Goal: Information Seeking & Learning: Learn about a topic

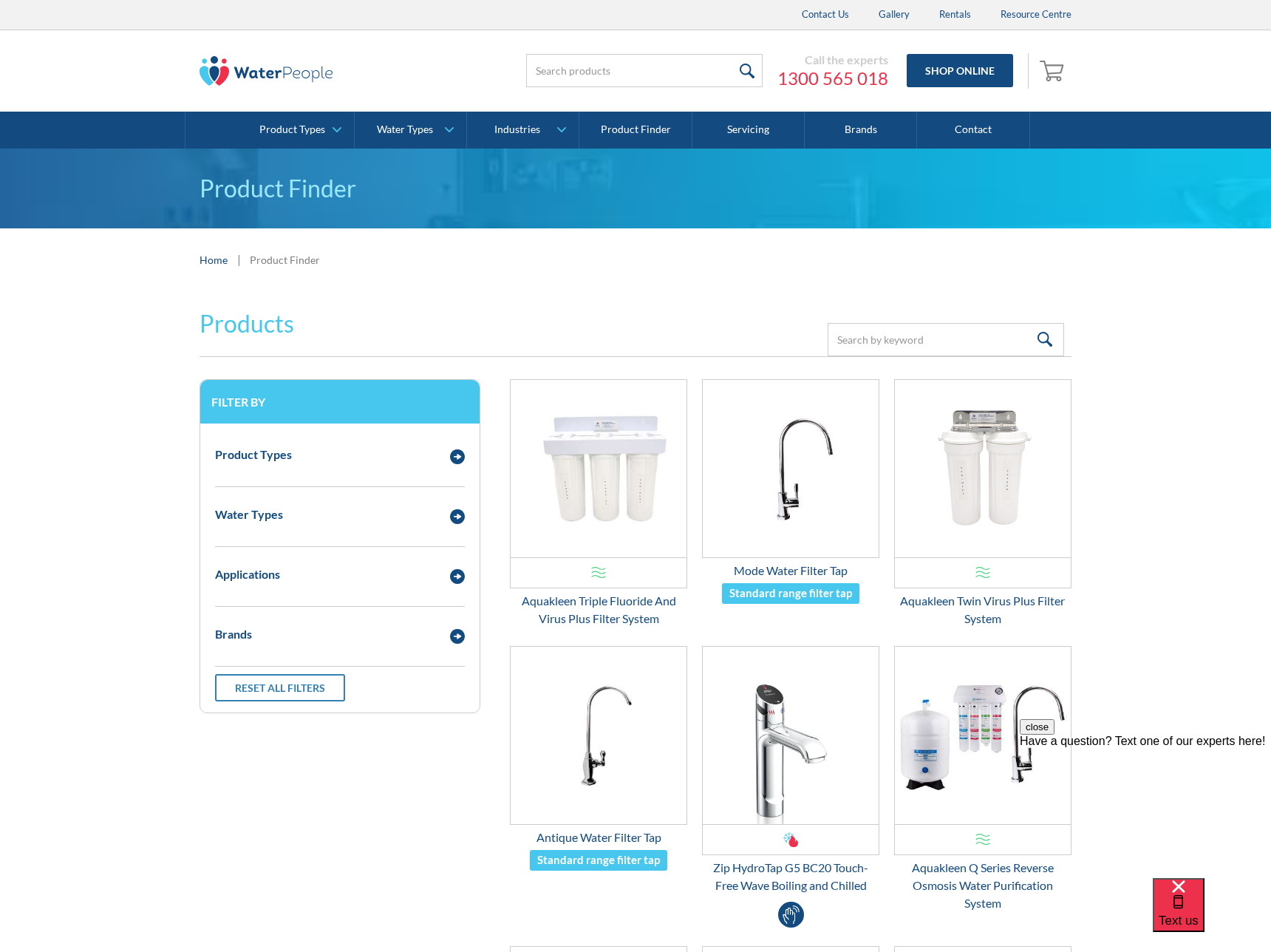
click at [837, 601] on div "Standard range filter tap" at bounding box center [790, 593] width 137 height 21
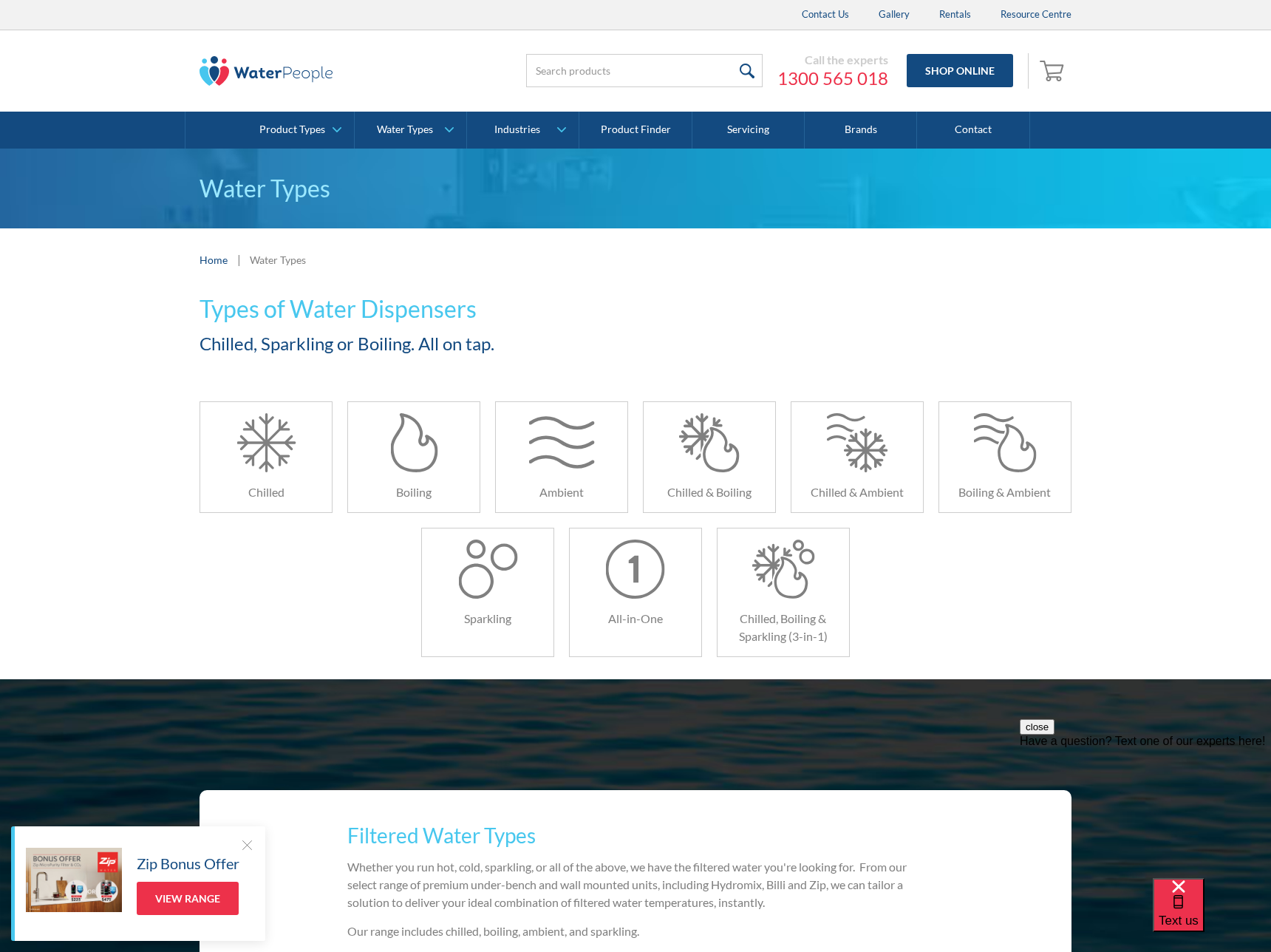
click at [914, 288] on div "Home | Water Types" at bounding box center [636, 259] width 1271 height 63
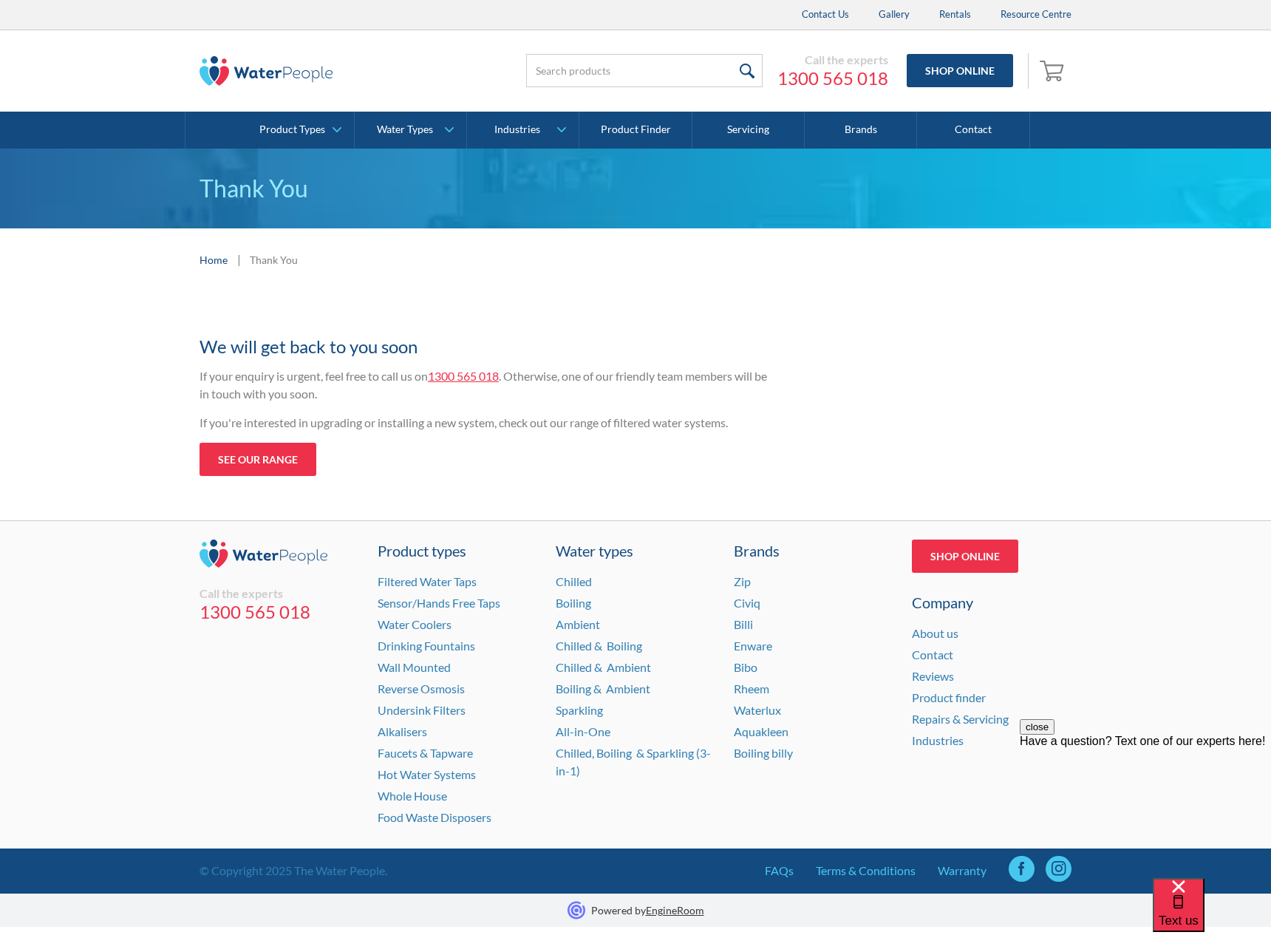
click at [484, 467] on div "Thanks for your enquiry We will get back to you soon If your enquiry is urgent,…" at bounding box center [486, 390] width 576 height 170
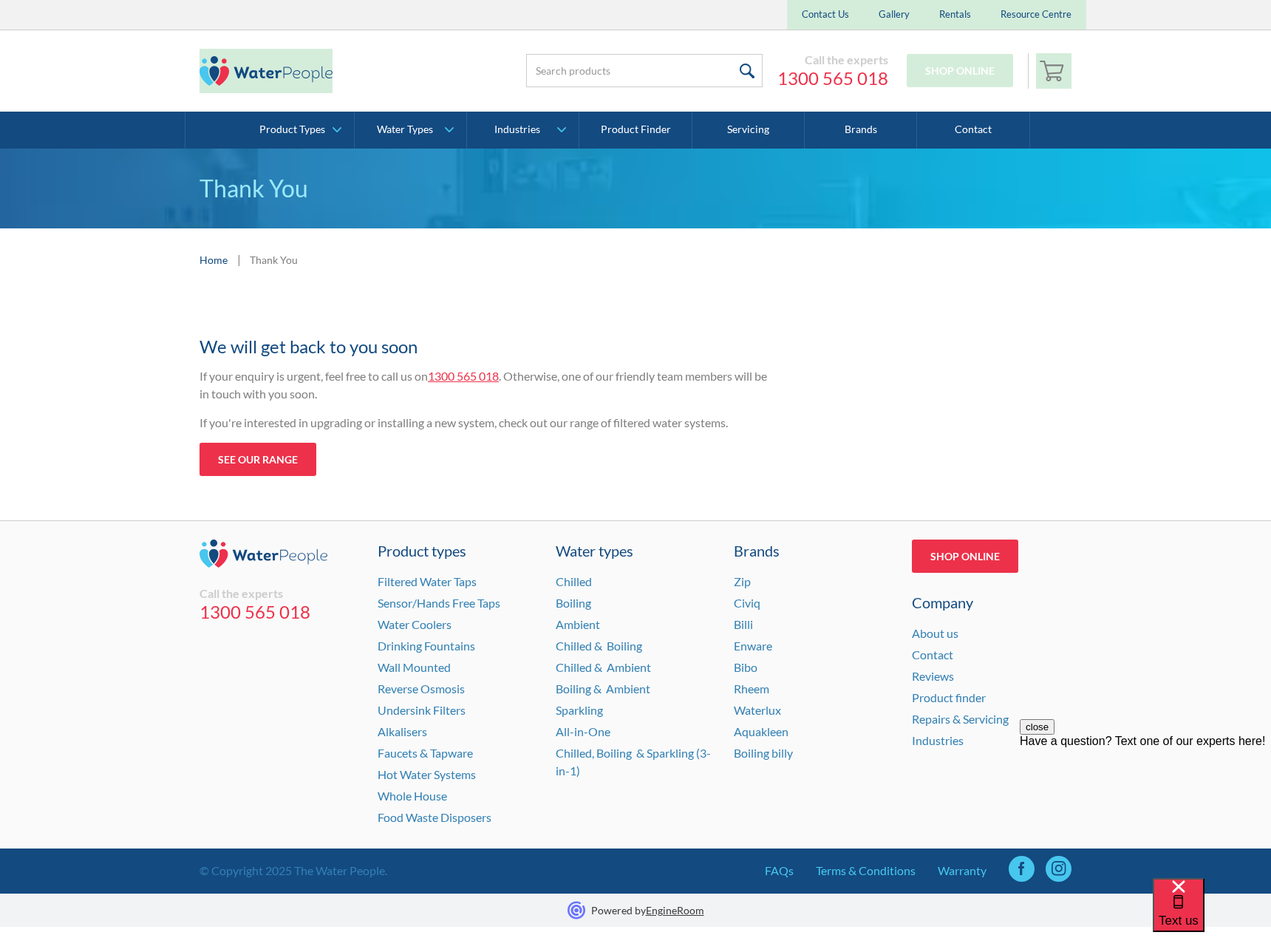
click at [1089, 295] on body "Christmas Trading Dates: Office Closes Friday December 24th. Open Tuesday Janua…" at bounding box center [636, 476] width 1271 height 952
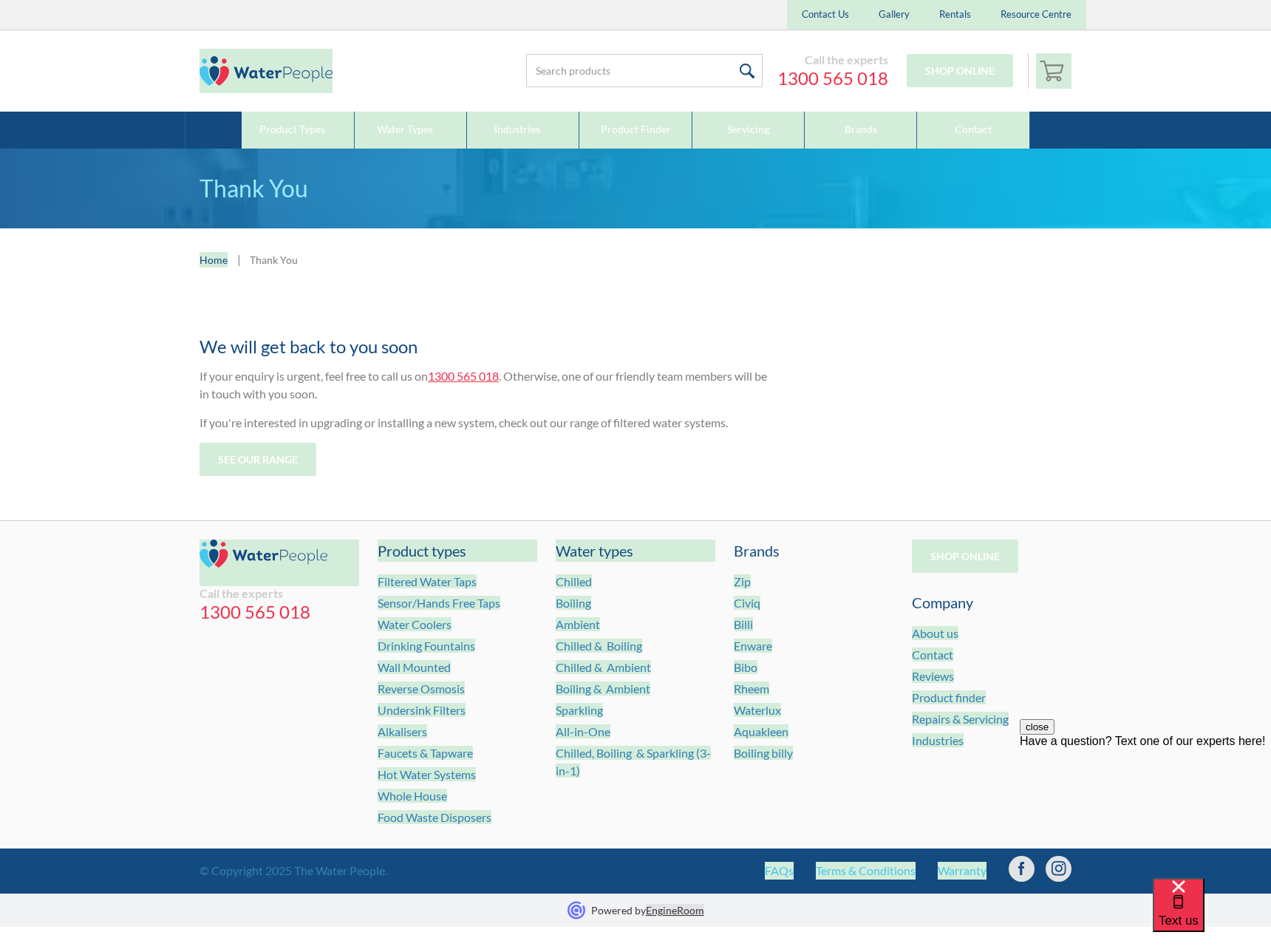
click at [1089, 295] on body "Christmas Trading Dates: Office Closes Friday December 24th. Open Tuesday Janua…" at bounding box center [636, 476] width 1271 height 952
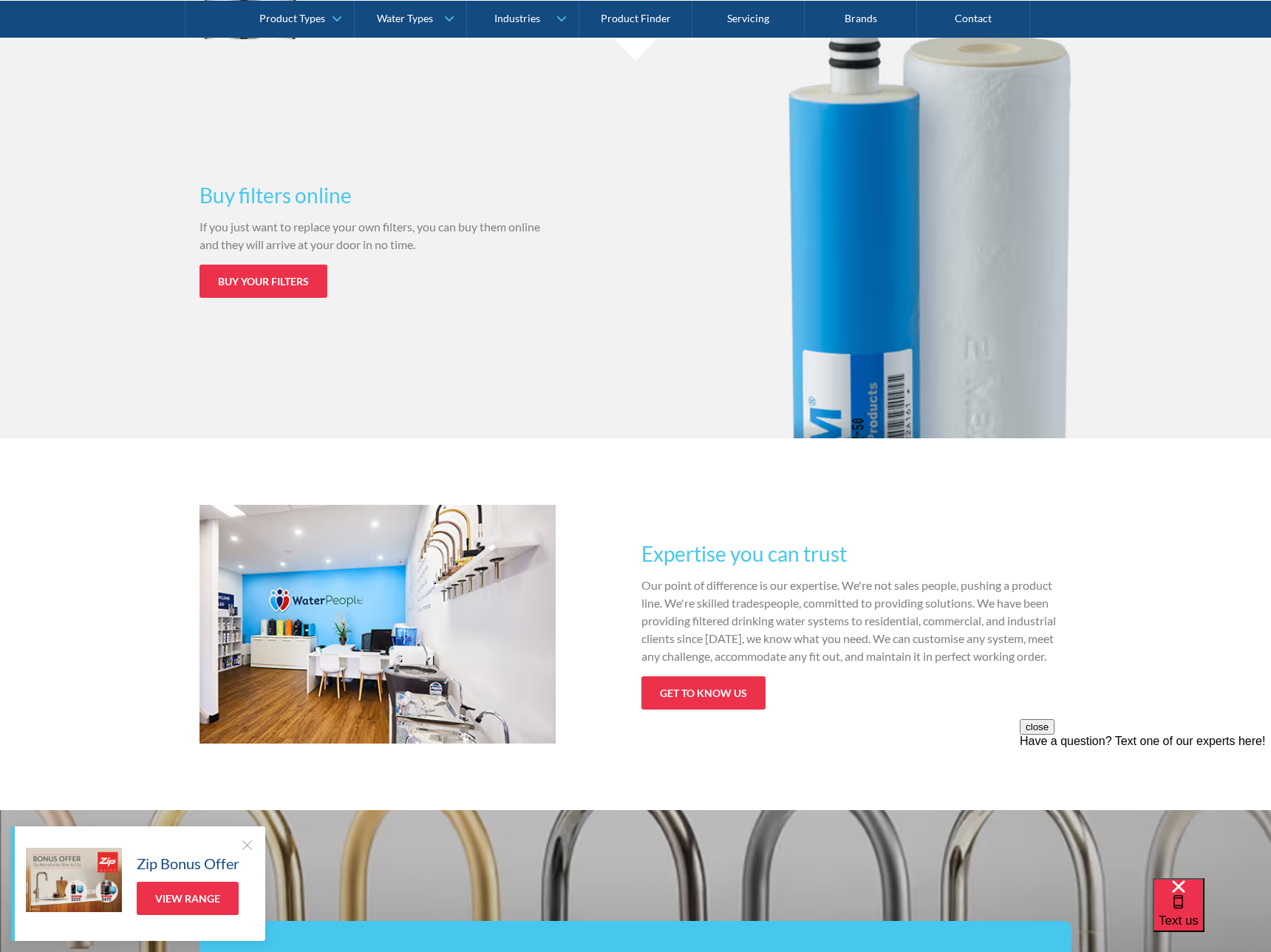
scroll to position [2424, 0]
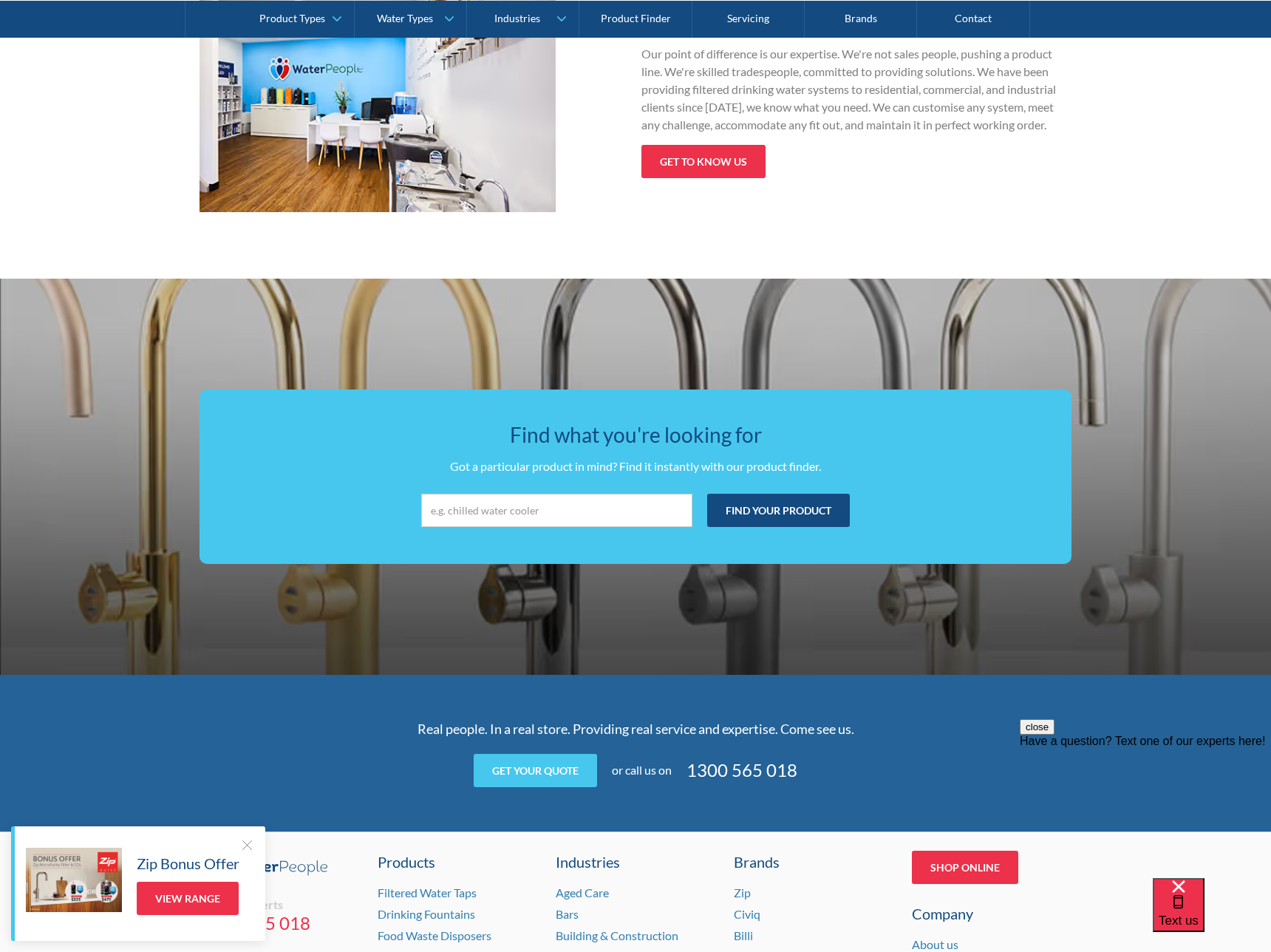
click at [693, 312] on div "Find what you're looking for Got a particular product in mind? Find it instantl…" at bounding box center [636, 477] width 1271 height 396
click at [713, 423] on h3 "Find what you're looking for" at bounding box center [635, 435] width 812 height 31
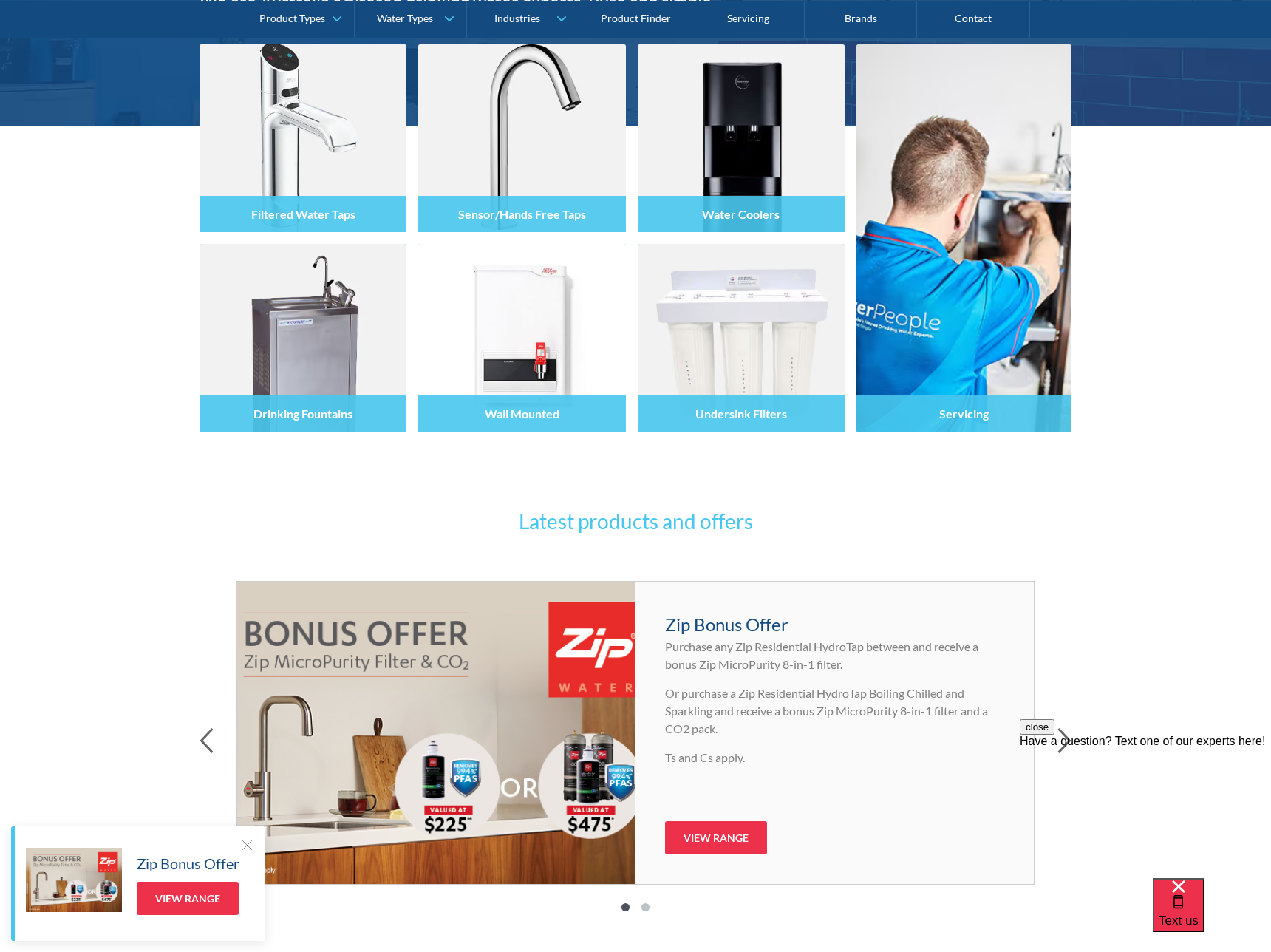
scroll to position [0, 0]
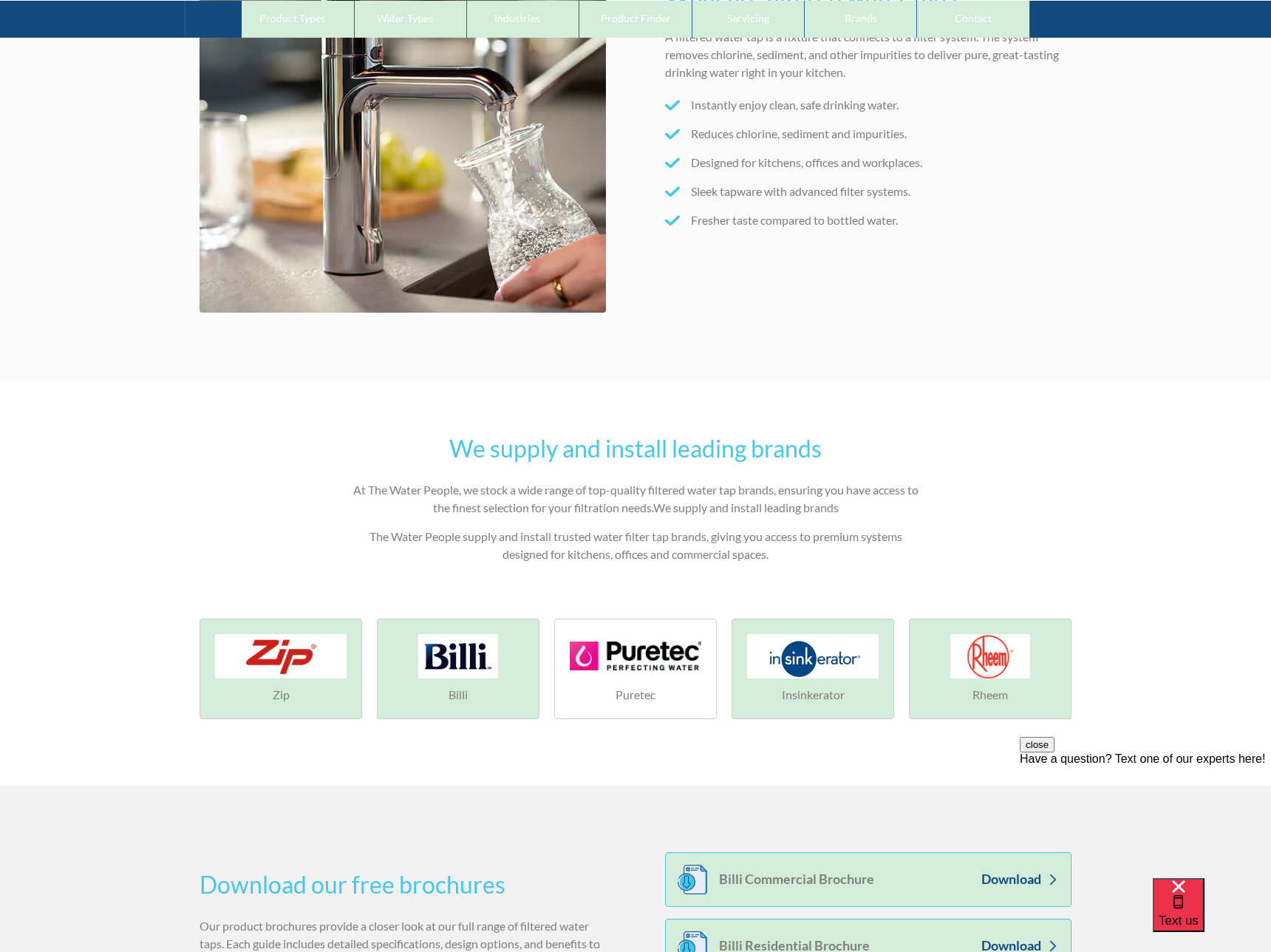
scroll to position [2460, 0]
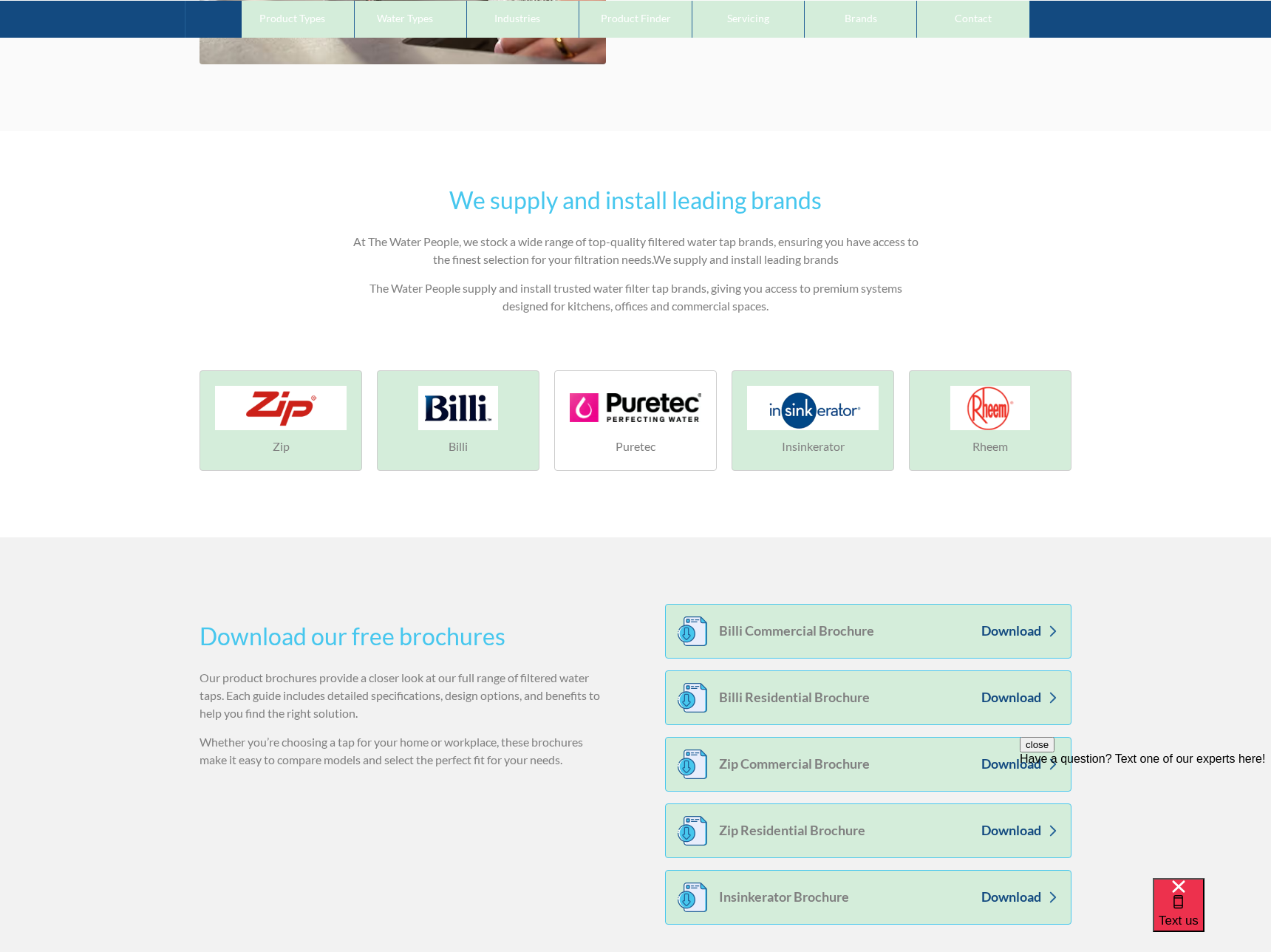
click at [598, 335] on div "We supply and install leading brands At The Water People, we stock a wide range…" at bounding box center [635, 334] width 872 height 303
click at [611, 407] on div at bounding box center [635, 408] width 132 height 44
click at [612, 410] on div at bounding box center [635, 408] width 132 height 44
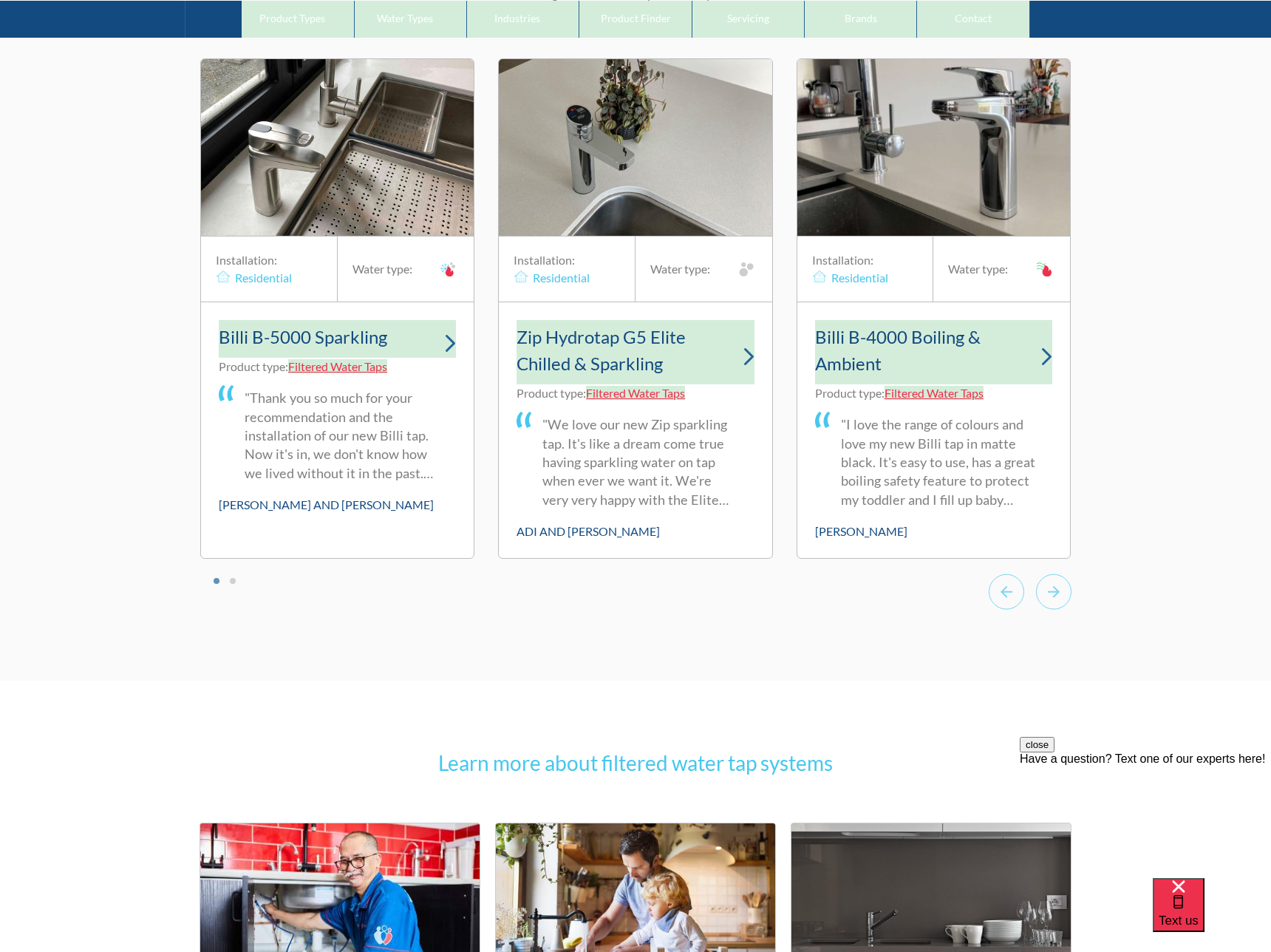
scroll to position [10036, 0]
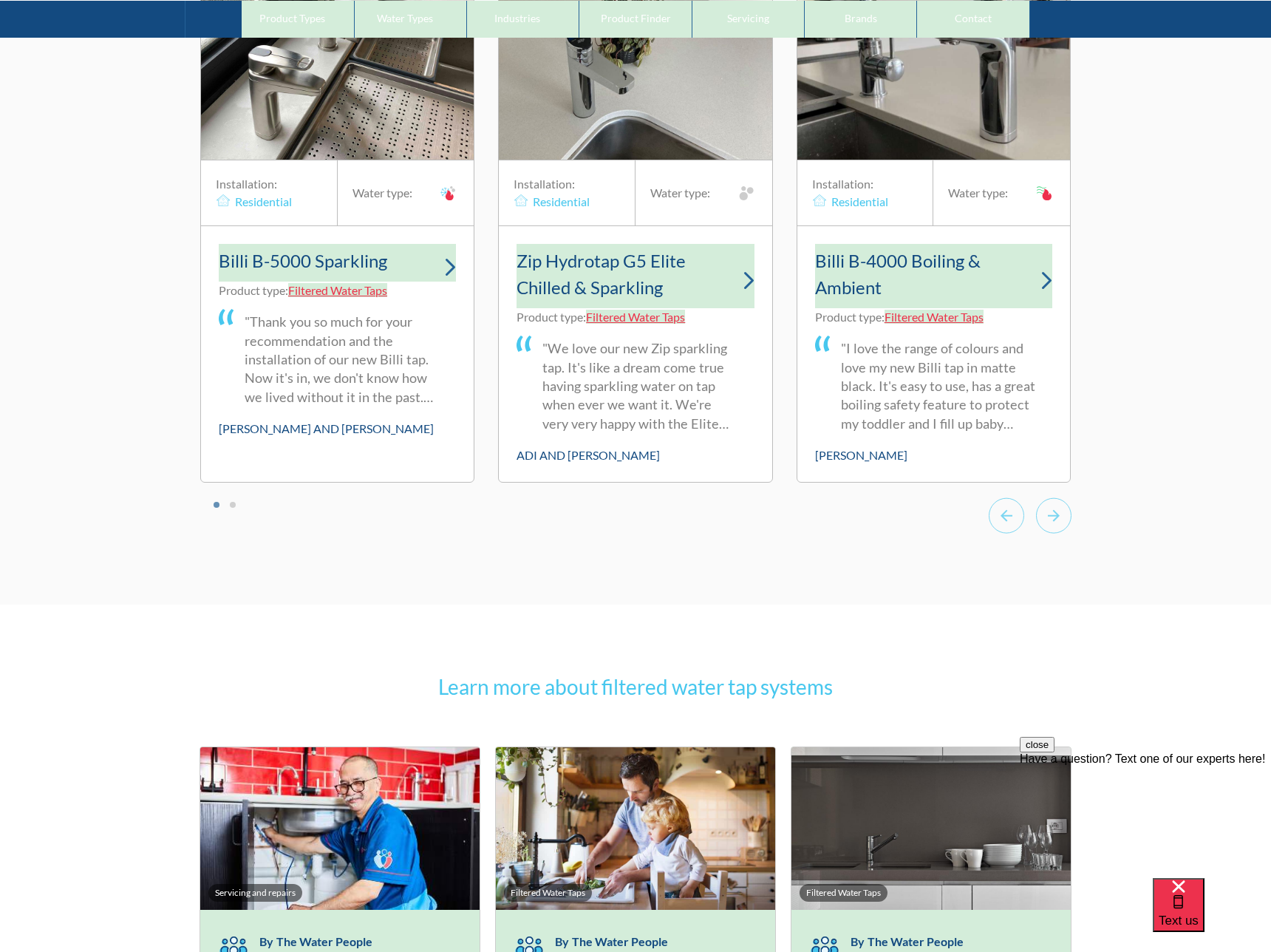
click at [307, 247] on h3 "Billi B-5000 Sparkling" at bounding box center [302, 261] width 168 height 27
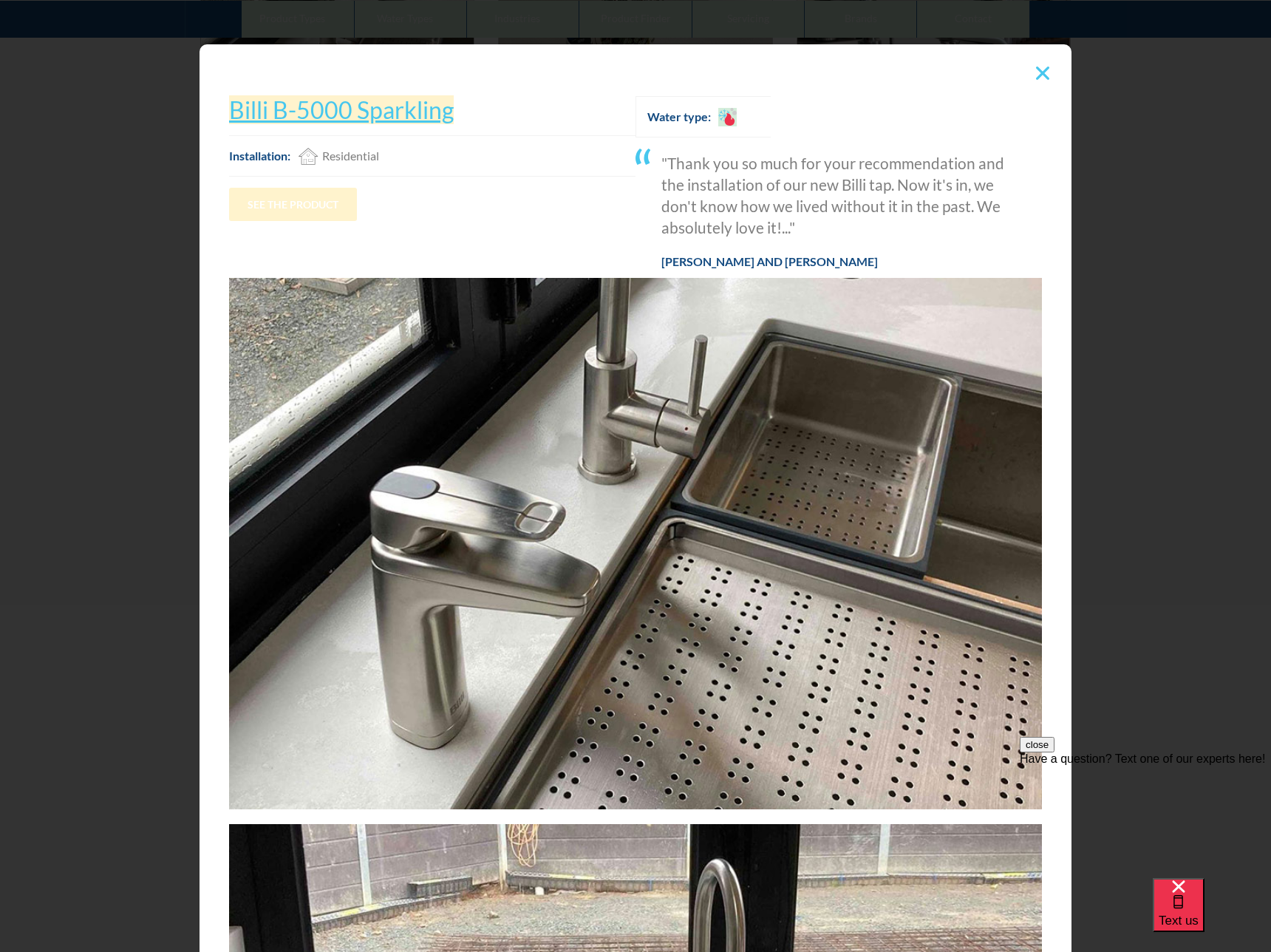
click at [60, 262] on div "Billi B-5000 Sparkling Billi B-5000 Sparkling Installation: Residential Commerc…" at bounding box center [636, 476] width 1271 height 952
click at [1045, 76] on img at bounding box center [1042, 73] width 13 height 13
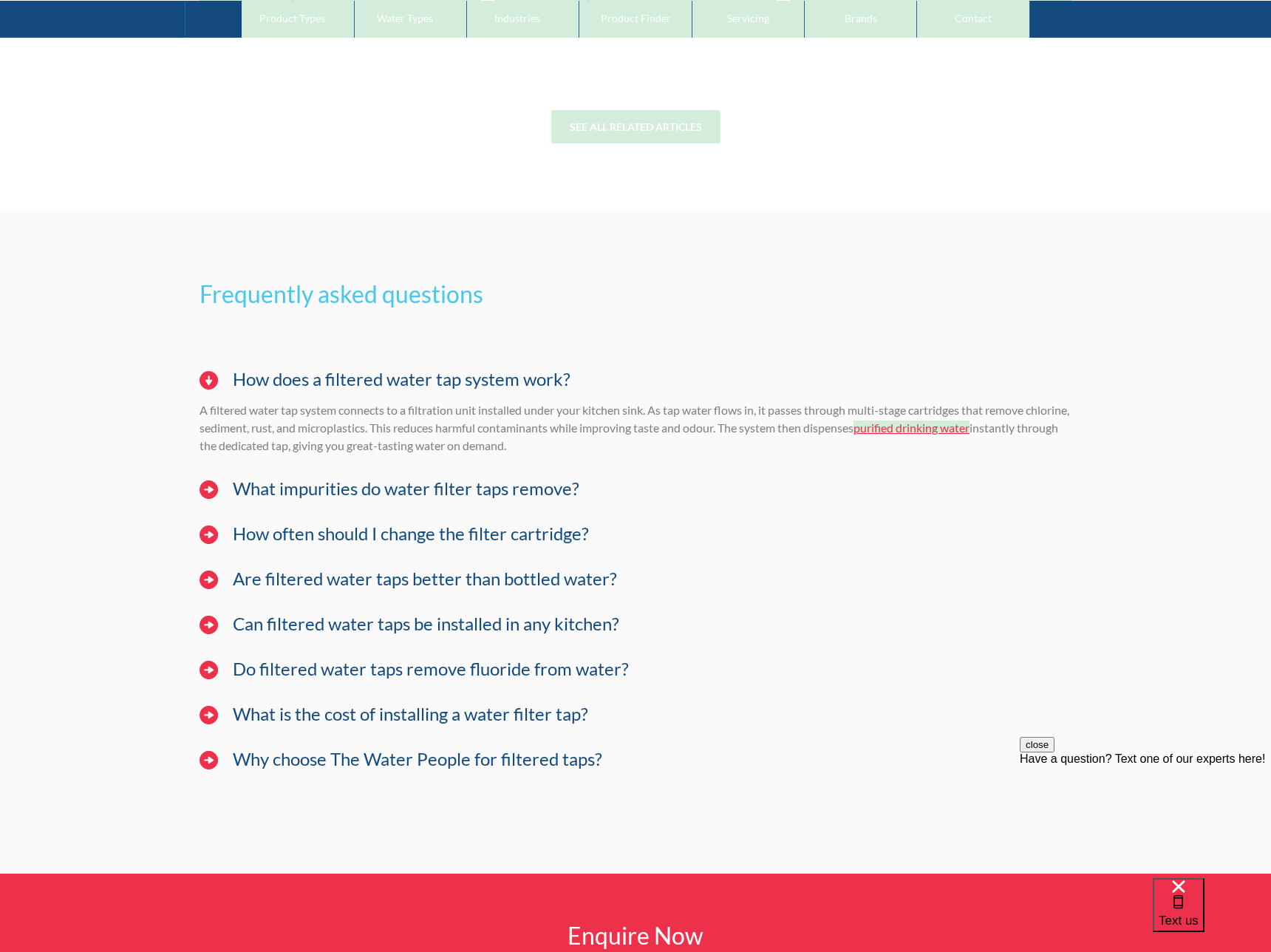
scroll to position [11450, 0]
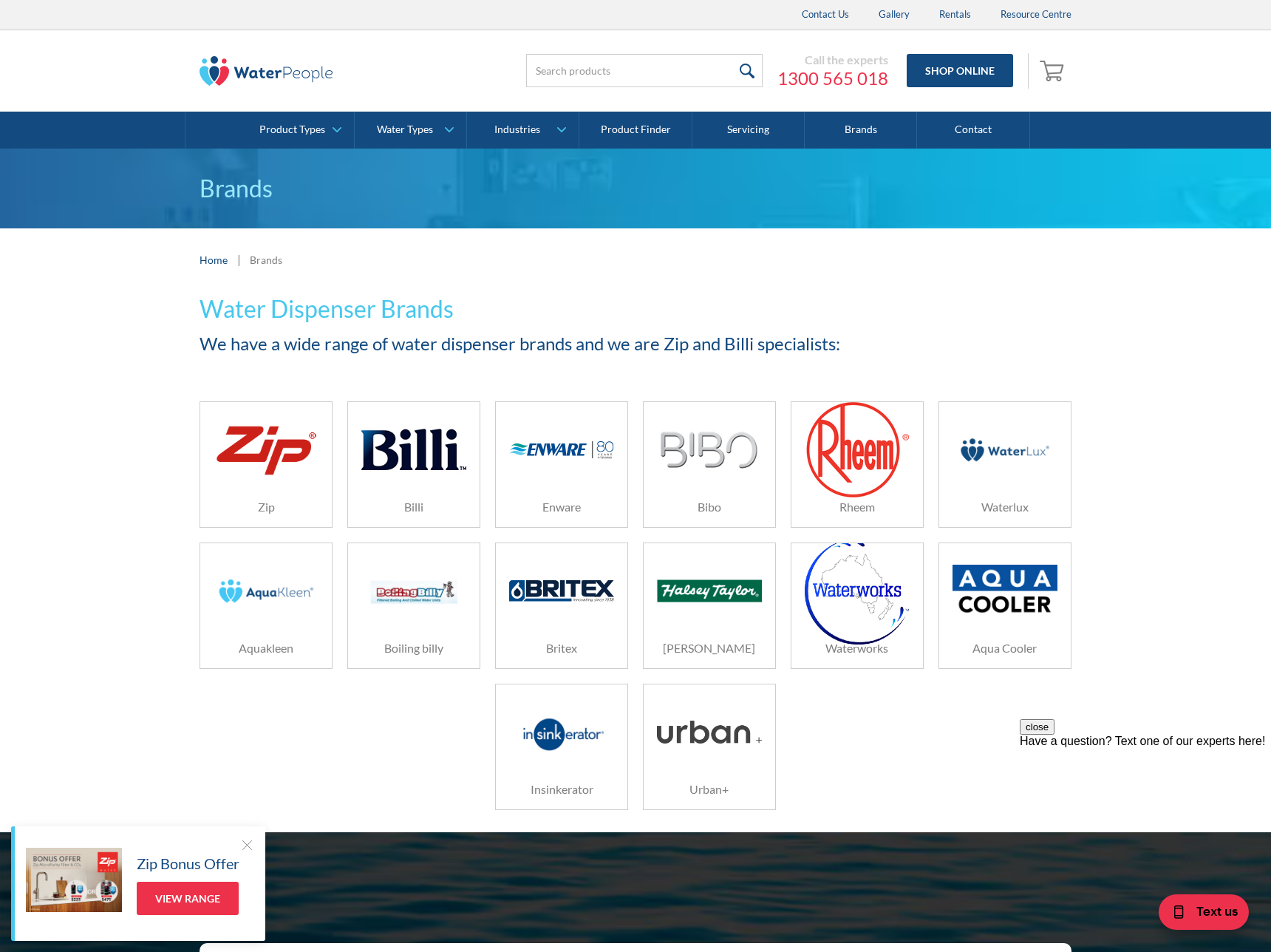
click at [253, 449] on img at bounding box center [265, 449] width 105 height 63
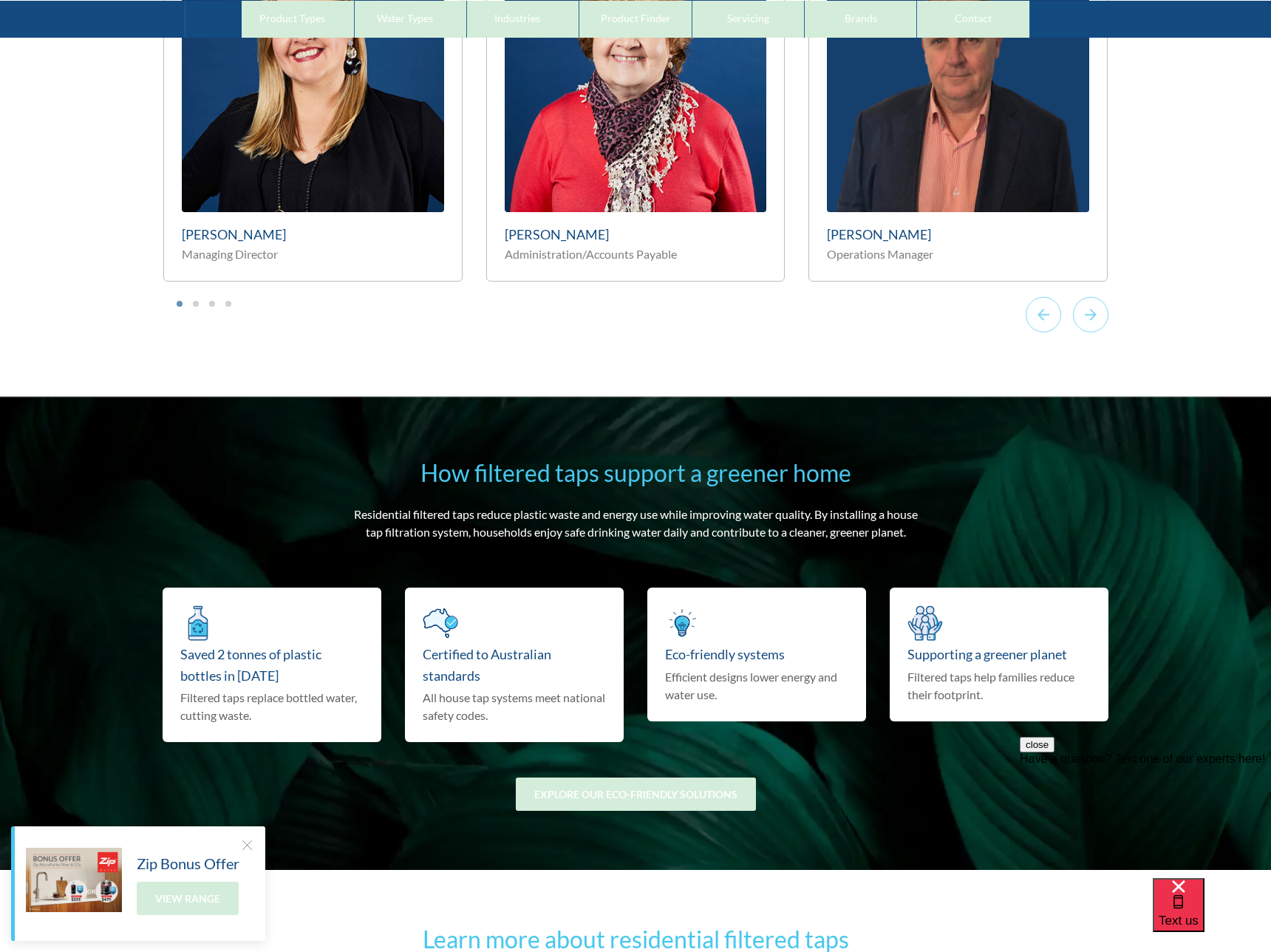
scroll to position [9101, 0]
